Goal: Browse casually: Explore the website without a specific task or goal

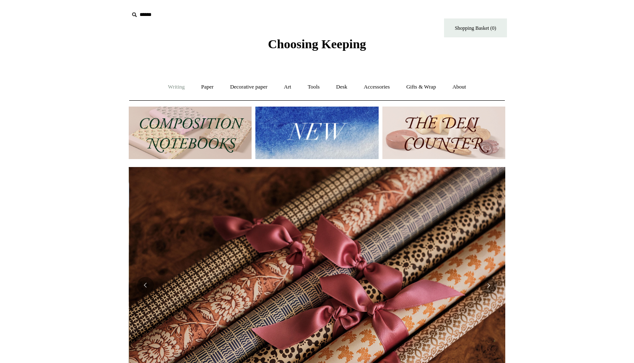
scroll to position [0, 753]
click at [175, 85] on link "Writing +" at bounding box center [177, 87] width 32 height 22
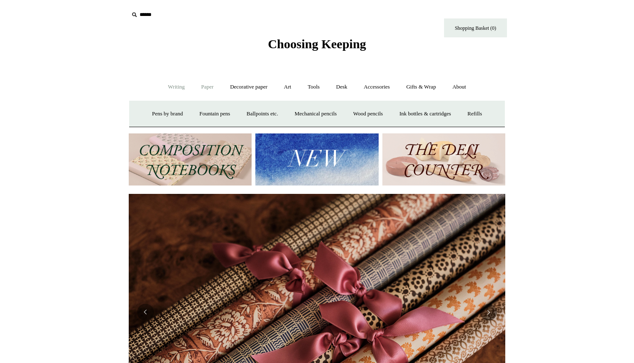
click at [204, 88] on link "Paper +" at bounding box center [208, 87] width 28 height 22
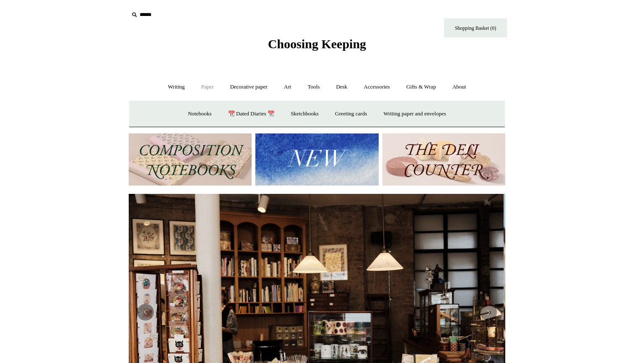
scroll to position [0, 0]
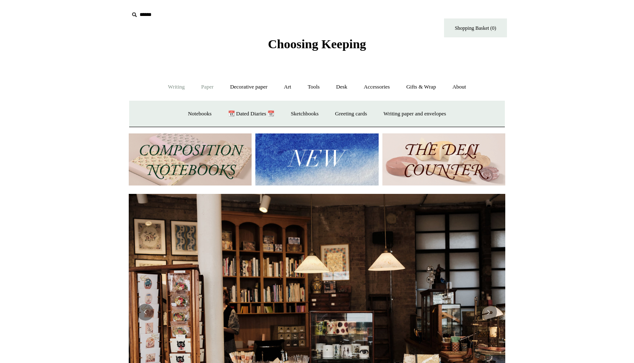
click at [175, 84] on link "Writing +" at bounding box center [177, 87] width 32 height 22
click at [202, 85] on link "Paper +" at bounding box center [208, 87] width 28 height 22
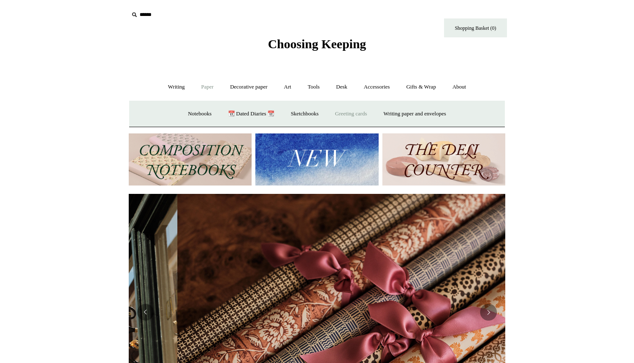
scroll to position [0, 753]
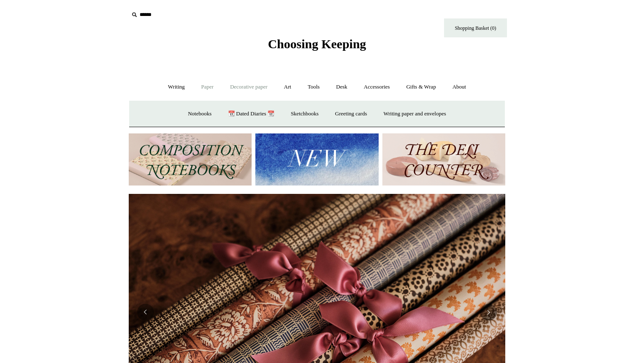
click at [247, 88] on link "Decorative paper +" at bounding box center [249, 87] width 52 height 22
click at [284, 89] on link "Art +" at bounding box center [287, 87] width 22 height 22
click at [320, 85] on link "Tools +" at bounding box center [313, 87] width 27 height 22
click at [343, 85] on link "Desk +" at bounding box center [342, 87] width 26 height 22
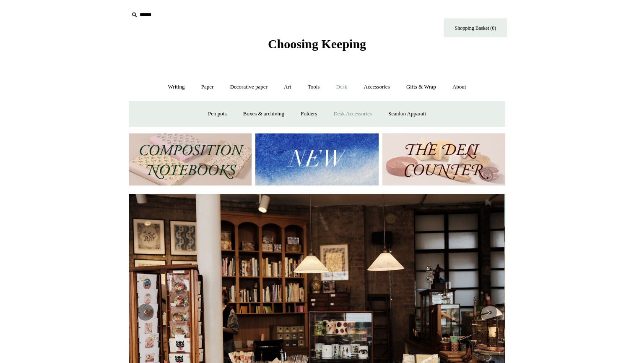
scroll to position [0, 0]
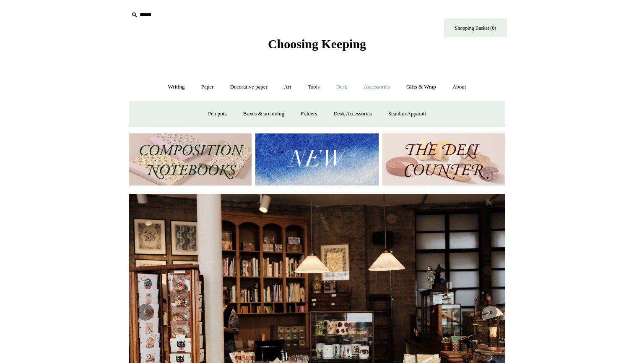
click at [376, 84] on link "Accessories +" at bounding box center [376, 87] width 41 height 22
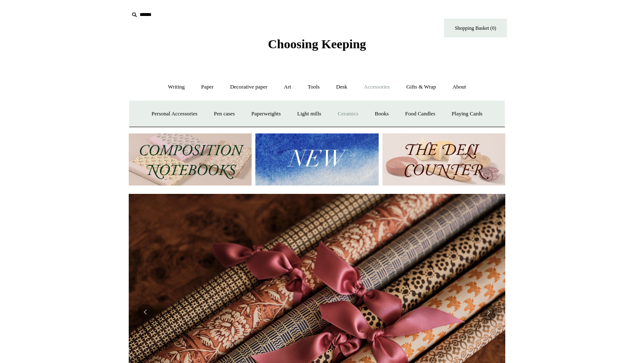
scroll to position [0, 753]
click at [426, 112] on link "Food Candles" at bounding box center [420, 114] width 45 height 22
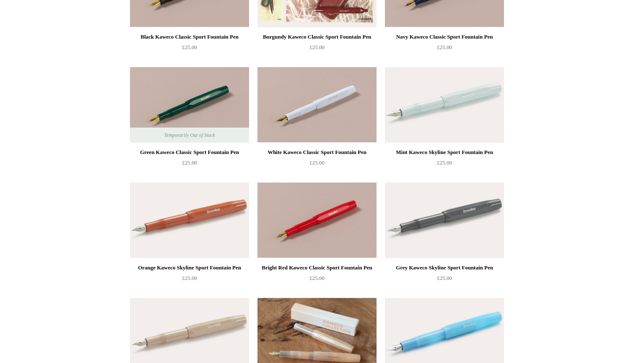
scroll to position [175, 0]
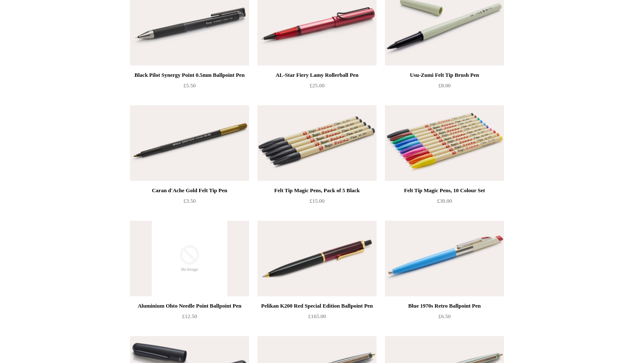
scroll to position [3193, 0]
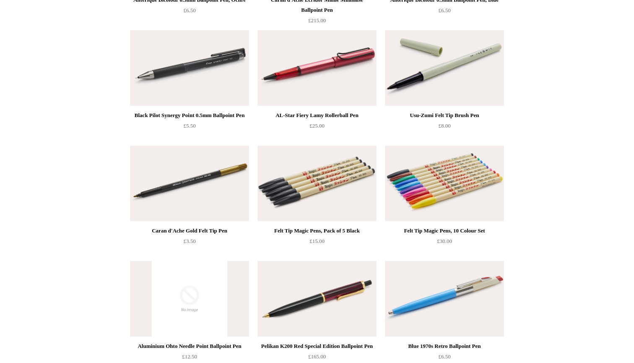
click at [298, 208] on img at bounding box center [317, 183] width 119 height 75
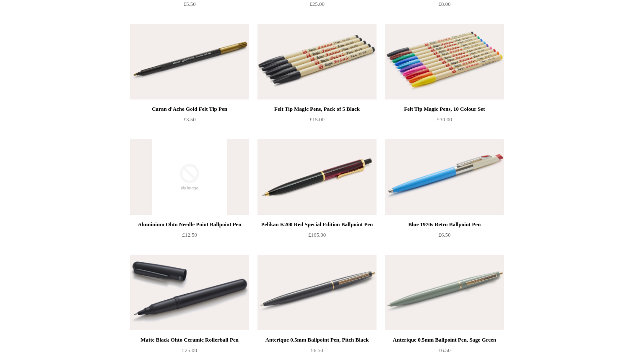
scroll to position [3307, 0]
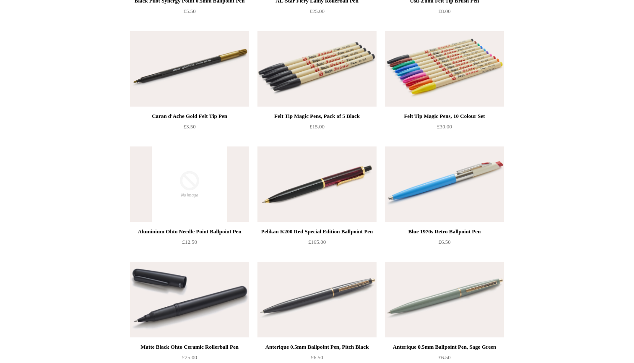
click at [335, 83] on img at bounding box center [317, 68] width 119 height 75
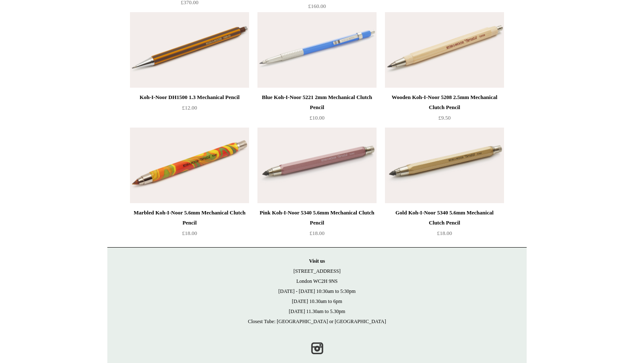
scroll to position [1823, 0]
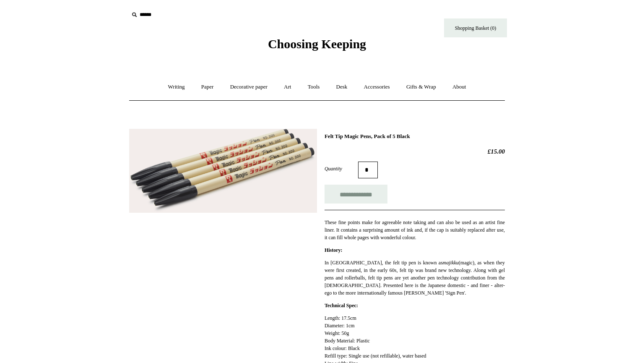
scroll to position [8, 0]
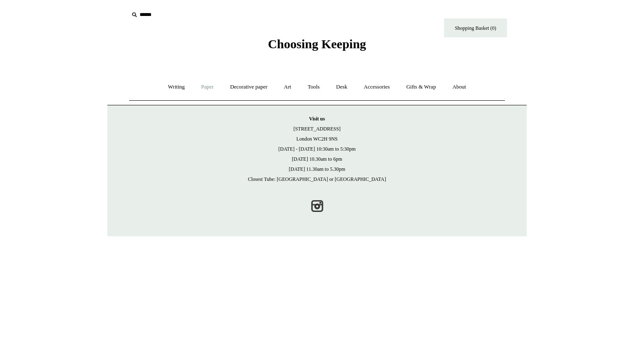
click at [205, 89] on link "Paper +" at bounding box center [208, 87] width 28 height 22
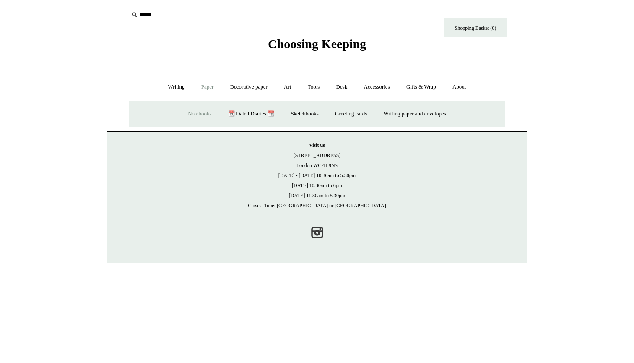
click at [180, 114] on link "Notebooks +" at bounding box center [199, 114] width 39 height 22
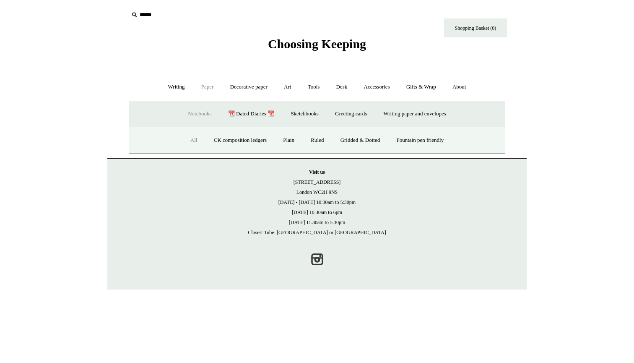
click at [185, 140] on link "All" at bounding box center [194, 140] width 22 height 22
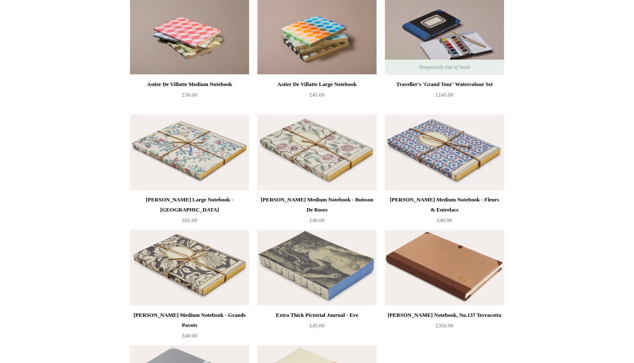
scroll to position [1108, 0]
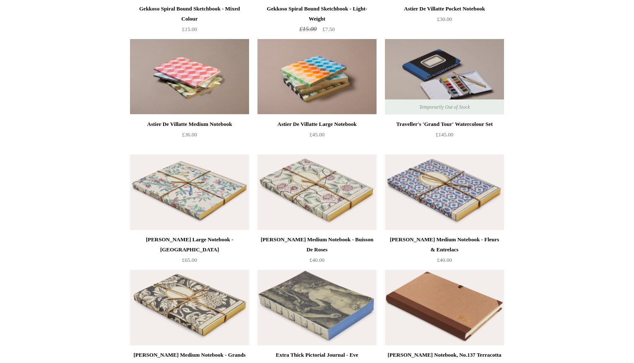
click at [331, 168] on img at bounding box center [317, 191] width 119 height 75
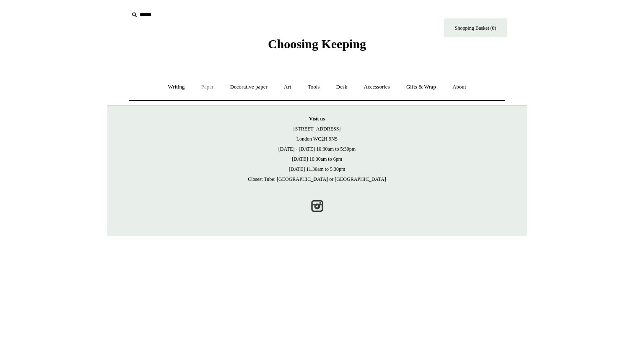
click at [202, 87] on link "Paper +" at bounding box center [208, 87] width 28 height 22
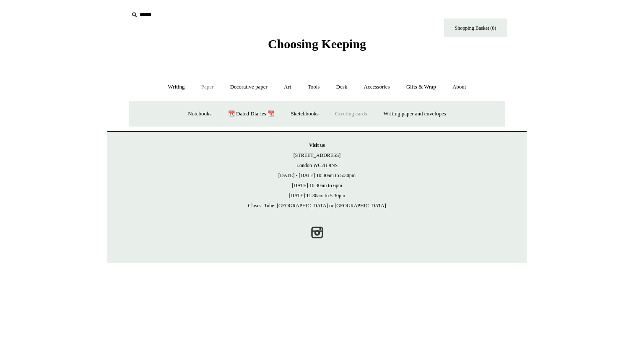
click at [361, 113] on link "Greeting cards +" at bounding box center [351, 114] width 47 height 22
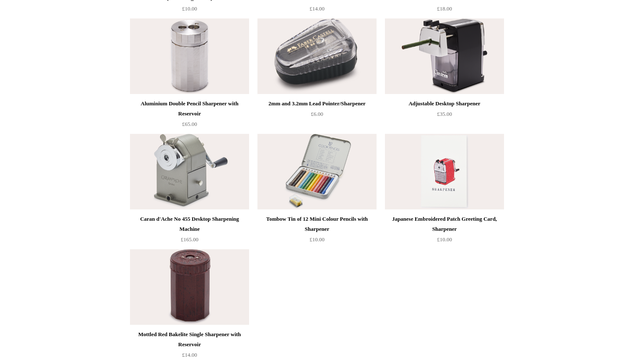
scroll to position [429, 0]
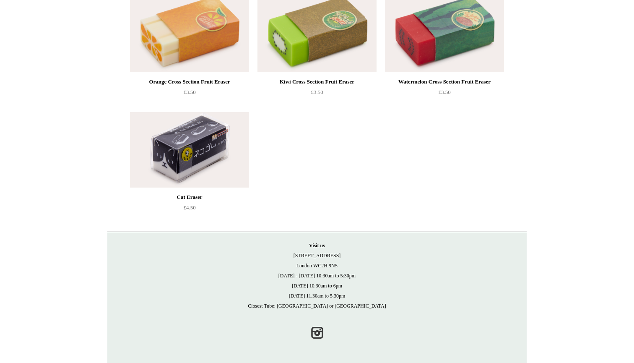
scroll to position [458, 0]
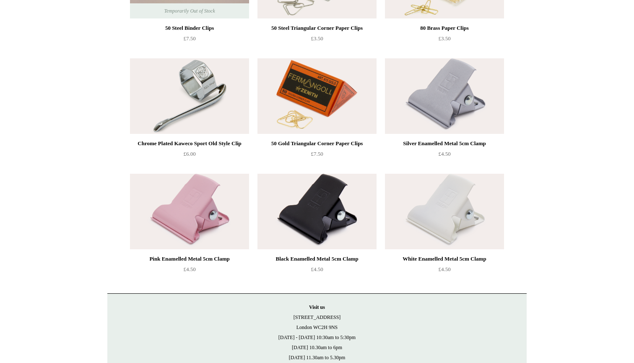
scroll to position [170, 0]
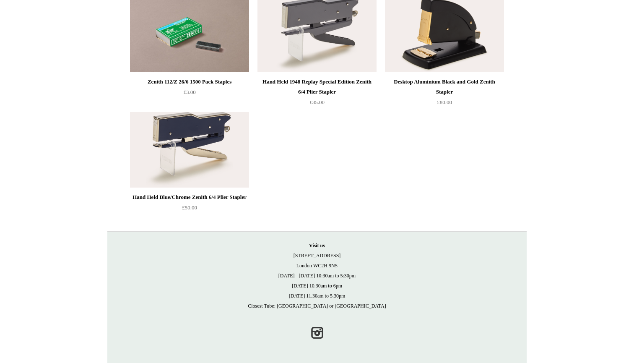
scroll to position [804, 0]
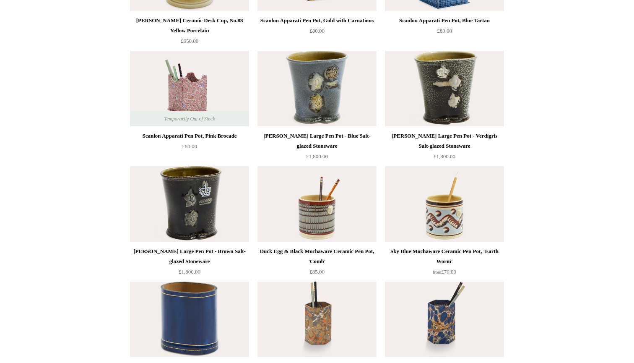
scroll to position [1113, 0]
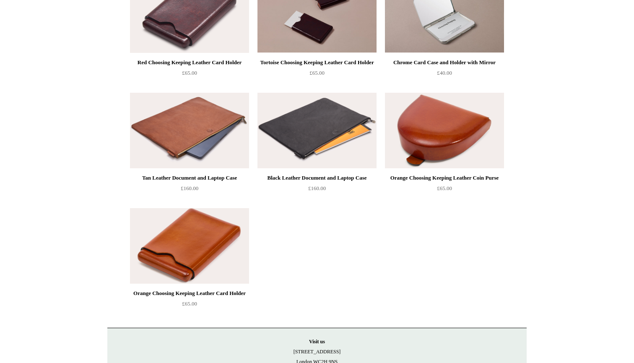
scroll to position [293, 0]
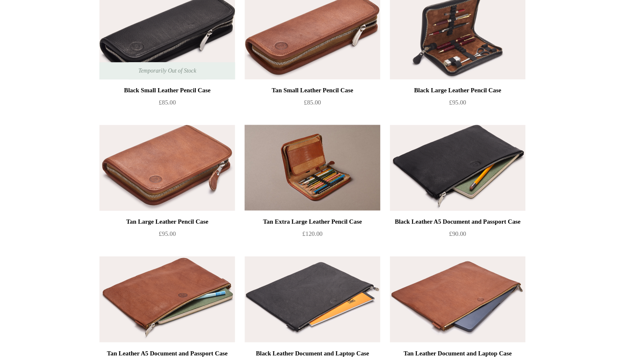
scroll to position [366, 0]
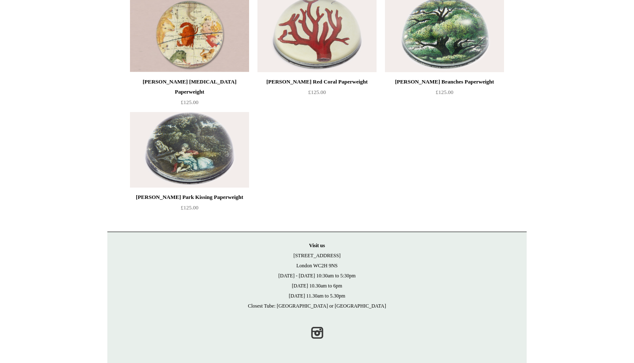
scroll to position [2303, 0]
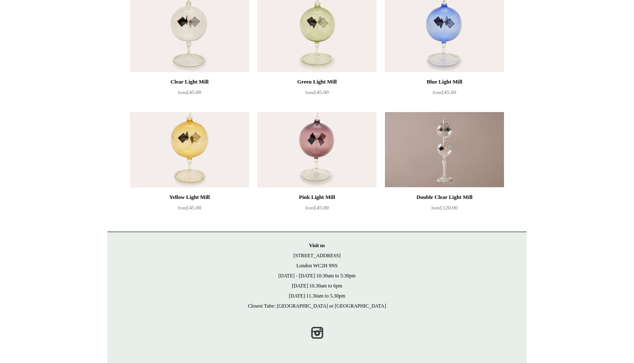
scroll to position [112, 0]
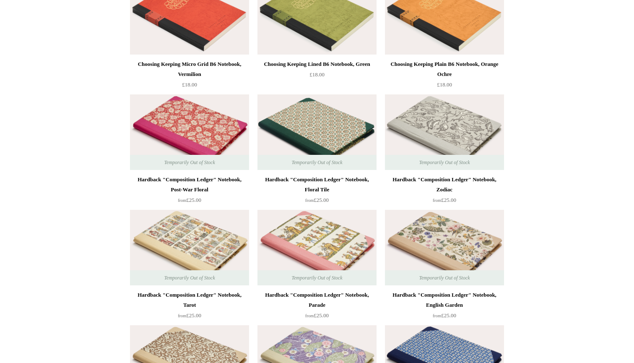
scroll to position [133, 0]
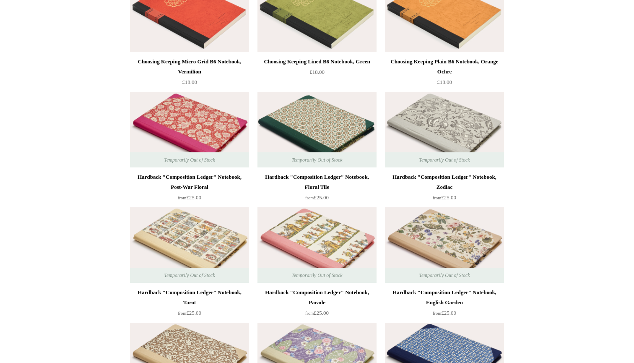
click at [176, 135] on img at bounding box center [189, 129] width 119 height 75
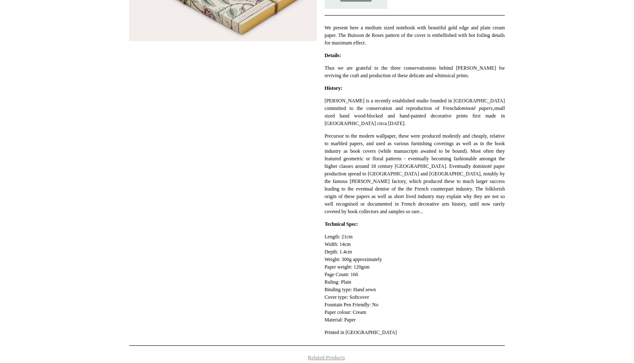
scroll to position [27, 0]
